Goal: Information Seeking & Learning: Find specific page/section

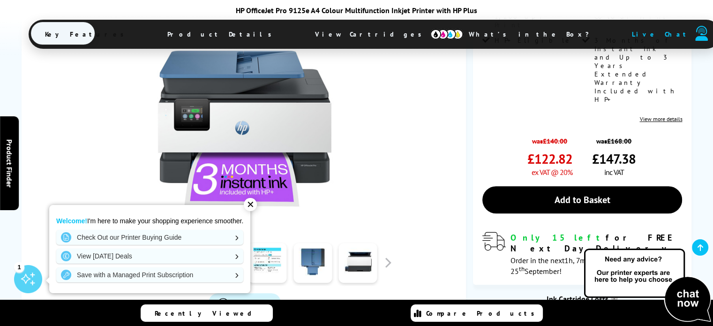
scroll to position [281, 0]
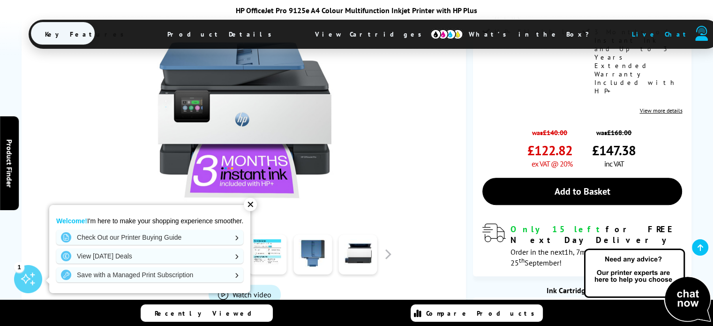
click at [256, 205] on div "✕" at bounding box center [250, 204] width 13 height 13
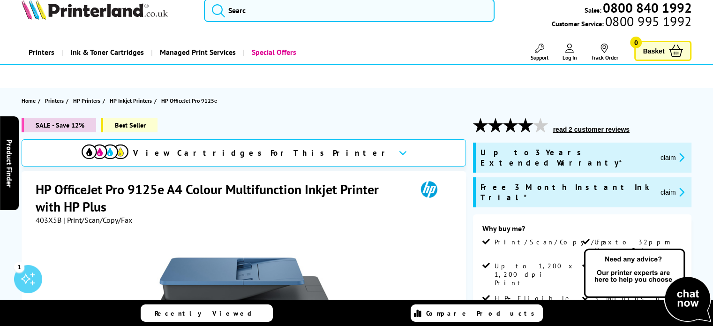
scroll to position [0, 0]
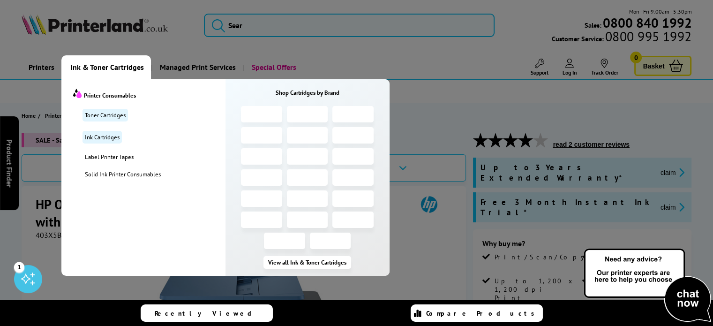
click at [117, 70] on span "Ink & Toner Cartridges" at bounding box center [107, 67] width 74 height 24
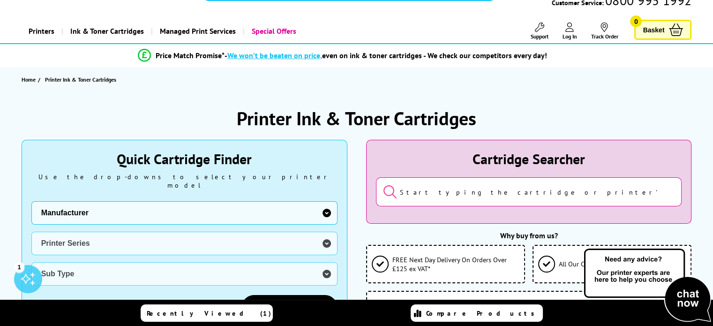
scroll to position [94, 0]
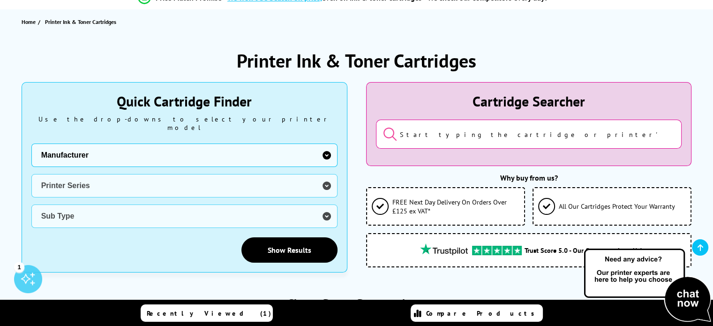
click at [328, 147] on select "Manufacturer Brother Canon Cubify Dell Dymo Epson HP Kodak Konica Minolta Kyoce…" at bounding box center [184, 154] width 306 height 23
select select "12603"
click at [31, 143] on select "Manufacturer Brother Canon Cubify Dell Dymo Epson HP Kodak Konica Minolta Kyoce…" at bounding box center [184, 154] width 306 height 23
click at [326, 176] on select "Printer Series AMP Series Colour Copier Series DesignJet Series DeskJet Series …" at bounding box center [184, 185] width 306 height 23
select select "40058"
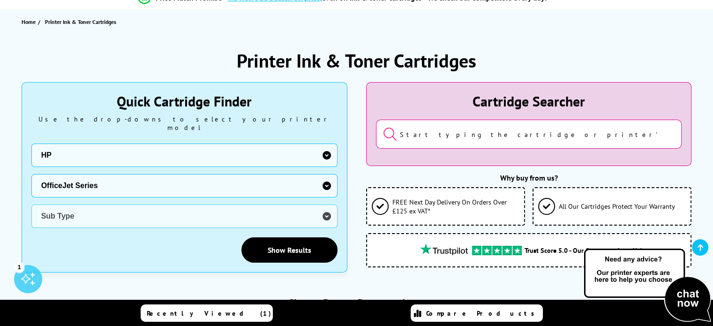
click at [31, 174] on select "Printer Series AMP Series Colour Copier Series DesignJet Series DeskJet Series …" at bounding box center [184, 185] width 306 height 23
click at [327, 207] on select "Sub Type HP OfficeJet HP OfficeJet Enterprise HP OfficeJet Pro" at bounding box center [184, 215] width 306 height 23
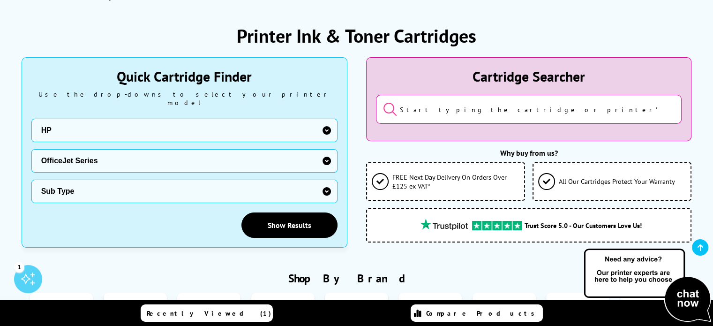
scroll to position [141, 0]
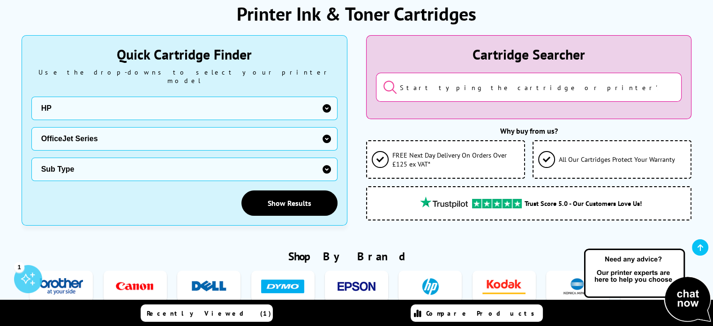
click at [326, 160] on select "Sub Type HP OfficeJet HP OfficeJet Enterprise HP OfficeJet Pro" at bounding box center [184, 169] width 306 height 23
select select "24889"
click at [31, 158] on select "Sub Type HP OfficeJet HP OfficeJet Enterprise HP OfficeJet Pro" at bounding box center [184, 169] width 306 height 23
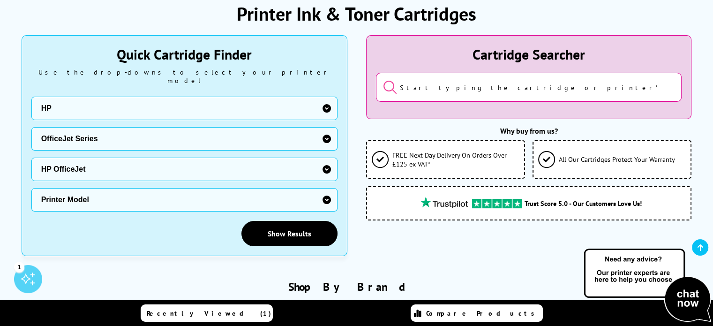
click at [324, 188] on select "Printer Model 100 Mobile 150 Mobile 200 Mobile 2110 Colour [PHONE_NUMBER] Colou…" at bounding box center [184, 199] width 306 height 23
click at [521, 16] on div "Printer Ink & Toner Cartridges" at bounding box center [357, 13] width 670 height 24
